Goal: Information Seeking & Learning: Learn about a topic

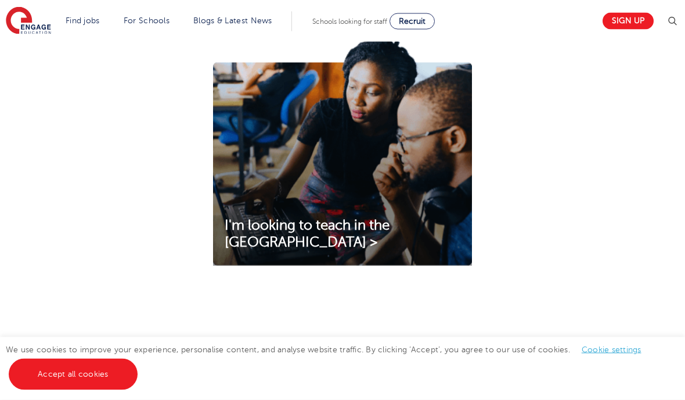
scroll to position [701, 0]
click at [69, 390] on link "Accept all cookies" at bounding box center [73, 373] width 129 height 31
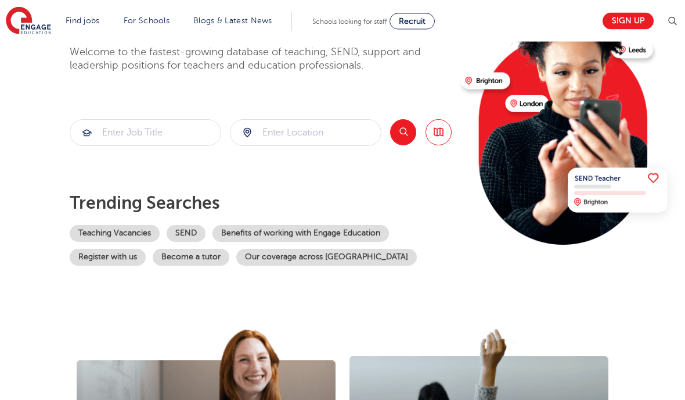
scroll to position [128, 0]
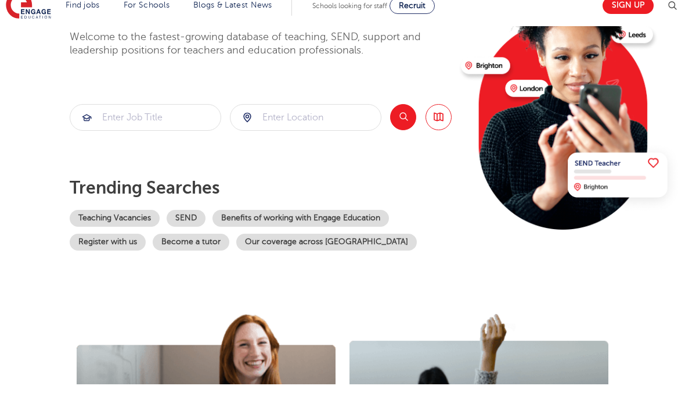
click at [523, 89] on img at bounding box center [570, 104] width 224 height 282
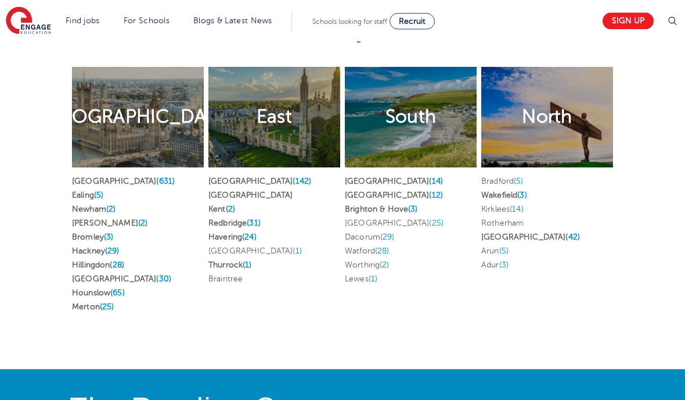
scroll to position [2612, 0]
click at [88, 199] on link "Ealing (5)" at bounding box center [87, 194] width 31 height 9
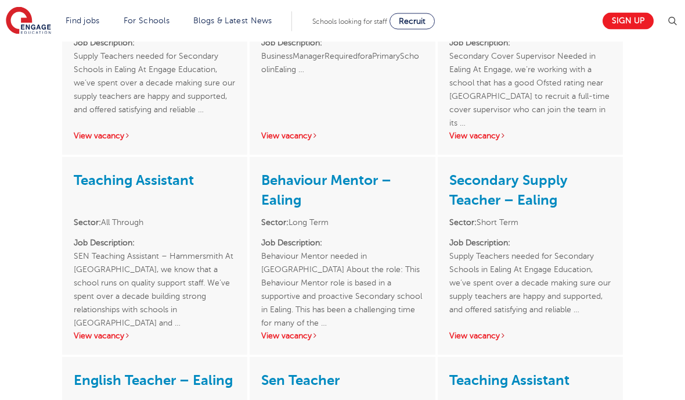
scroll to position [1445, 0]
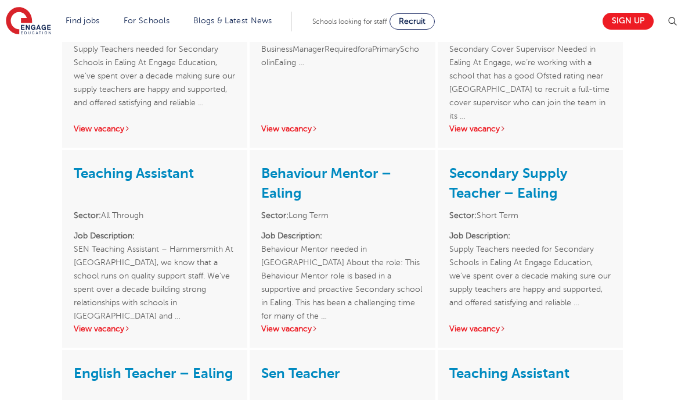
click at [478, 324] on link "View vacancy" at bounding box center [478, 328] width 57 height 9
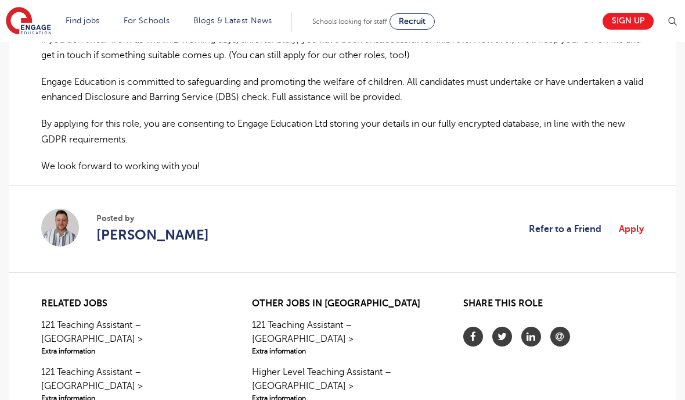
scroll to position [828, 0]
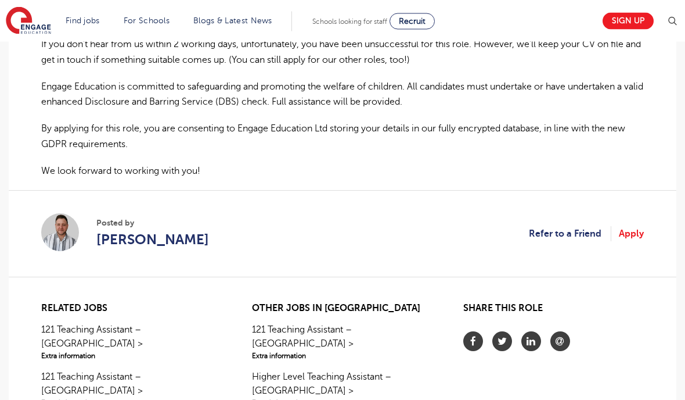
click at [33, 26] on img at bounding box center [28, 21] width 45 height 29
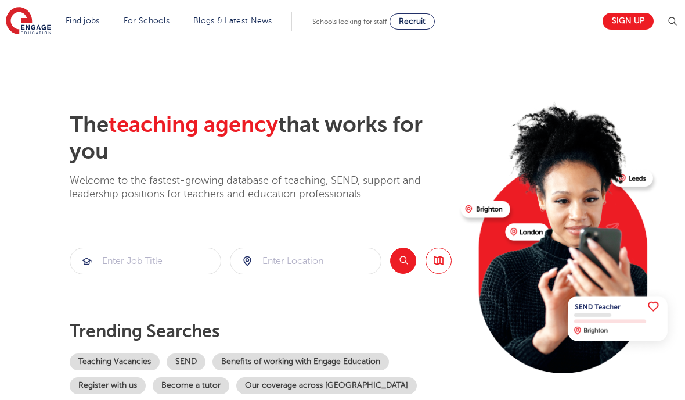
click at [25, 21] on img at bounding box center [28, 21] width 45 height 29
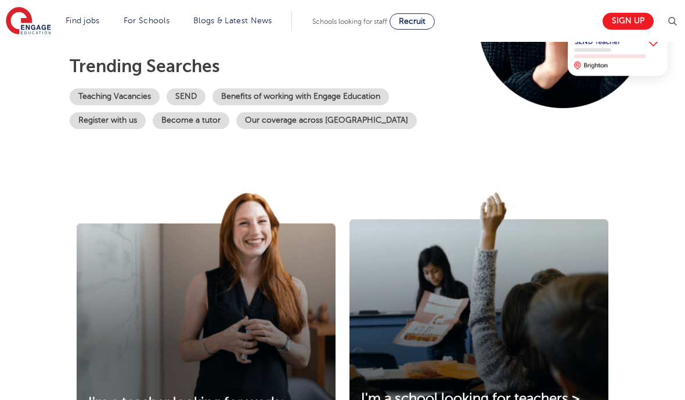
scroll to position [264, 0]
